Goal: Transaction & Acquisition: Purchase product/service

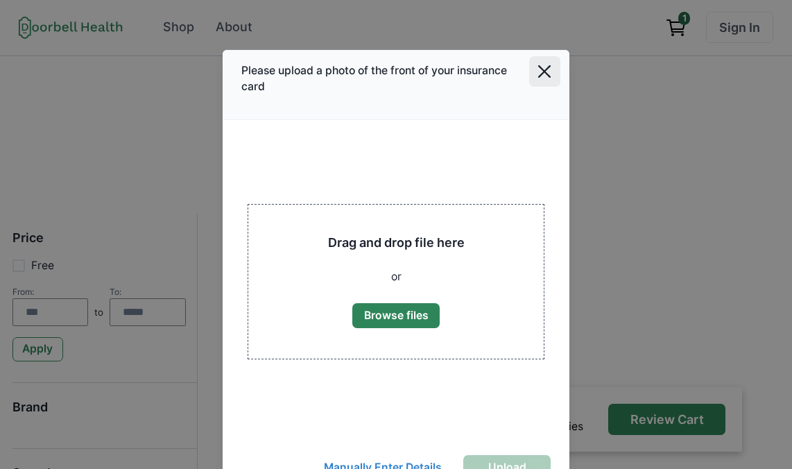
click at [545, 86] on button "Close" at bounding box center [544, 71] width 31 height 31
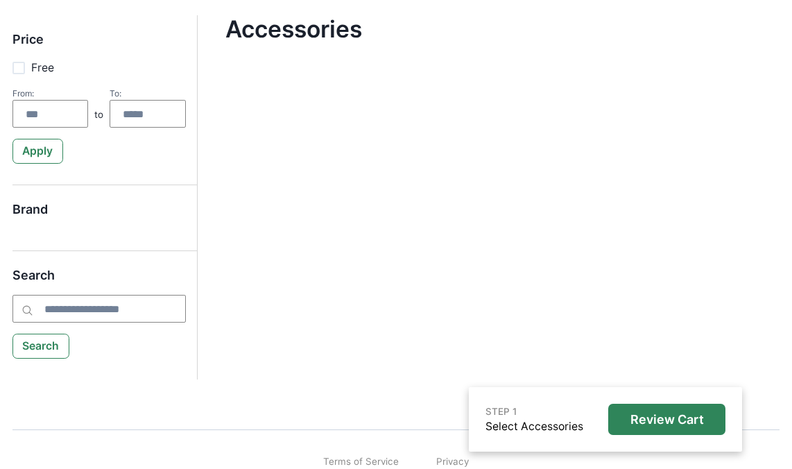
scroll to position [266, 0]
